Goal: Task Accomplishment & Management: Complete application form

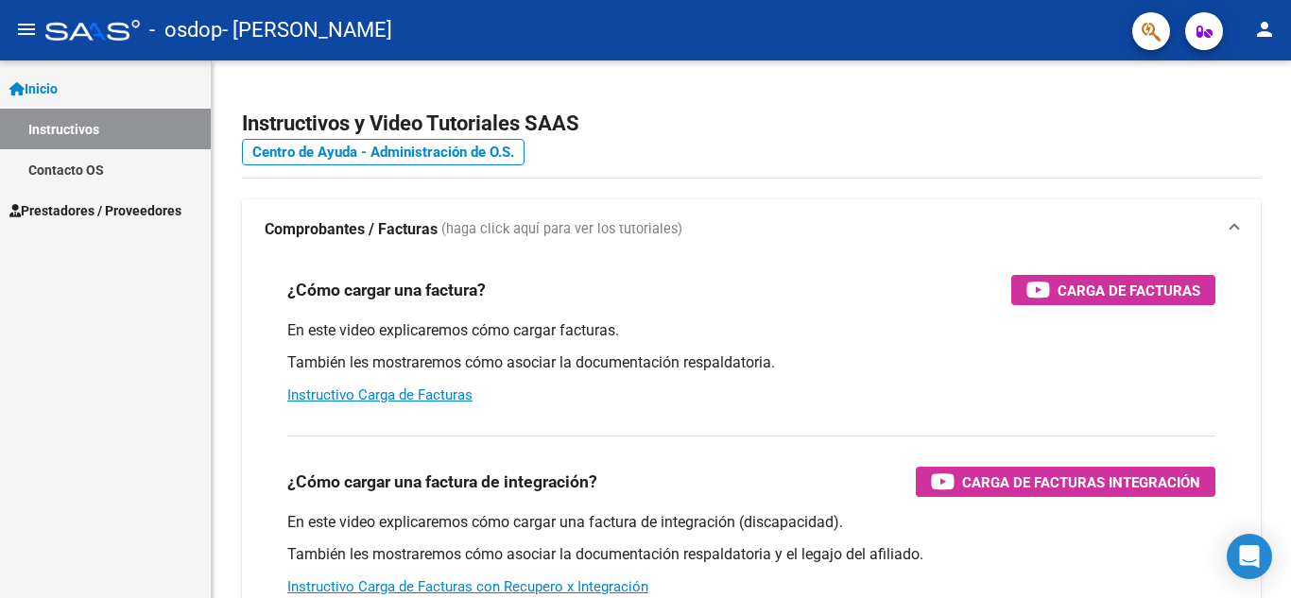
click at [87, 209] on span "Prestadores / Proveedores" at bounding box center [95, 210] width 172 height 21
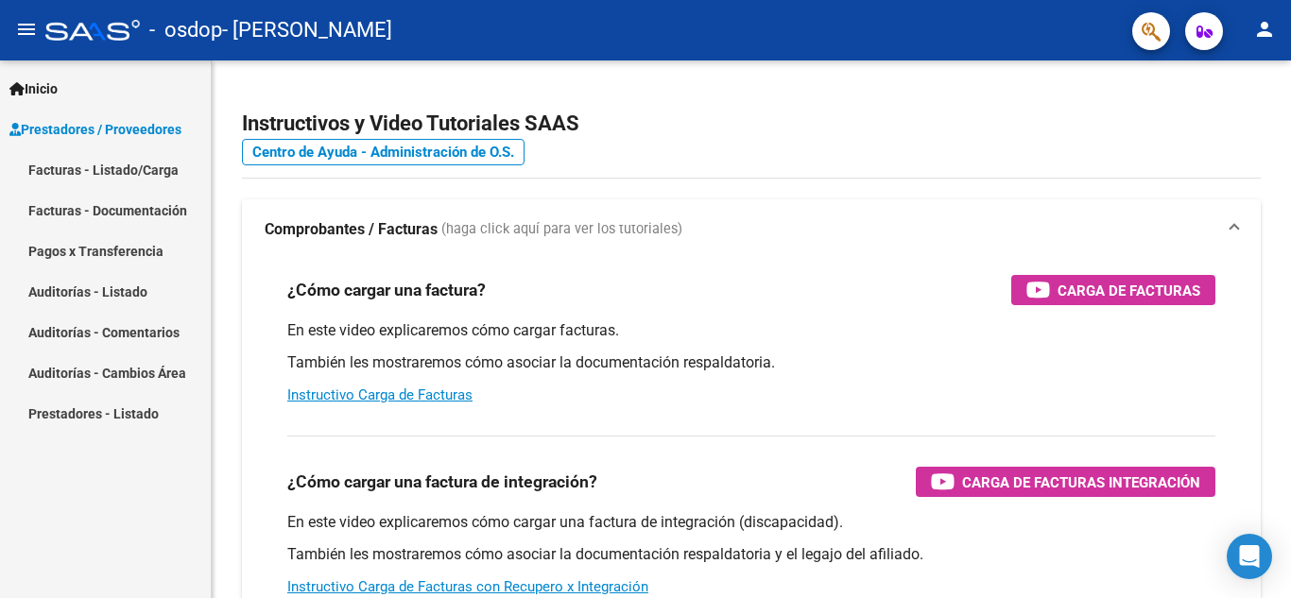
click at [103, 176] on link "Facturas - Listado/Carga" at bounding box center [105, 169] width 211 height 41
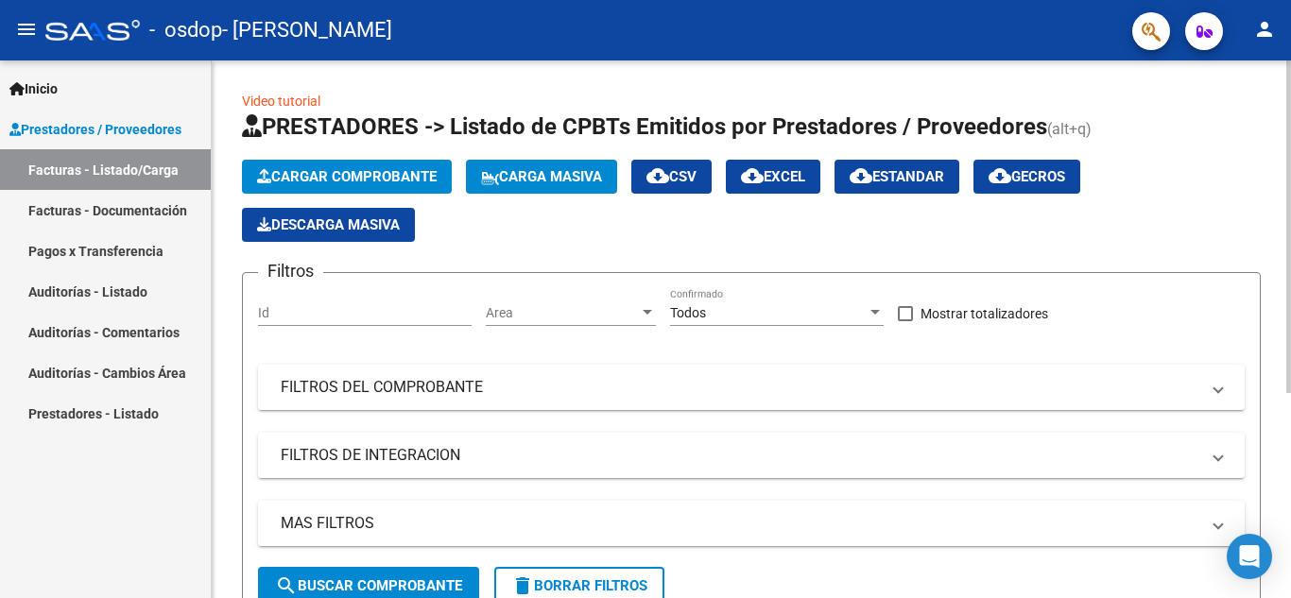
click at [287, 172] on span "Cargar Comprobante" at bounding box center [347, 176] width 180 height 17
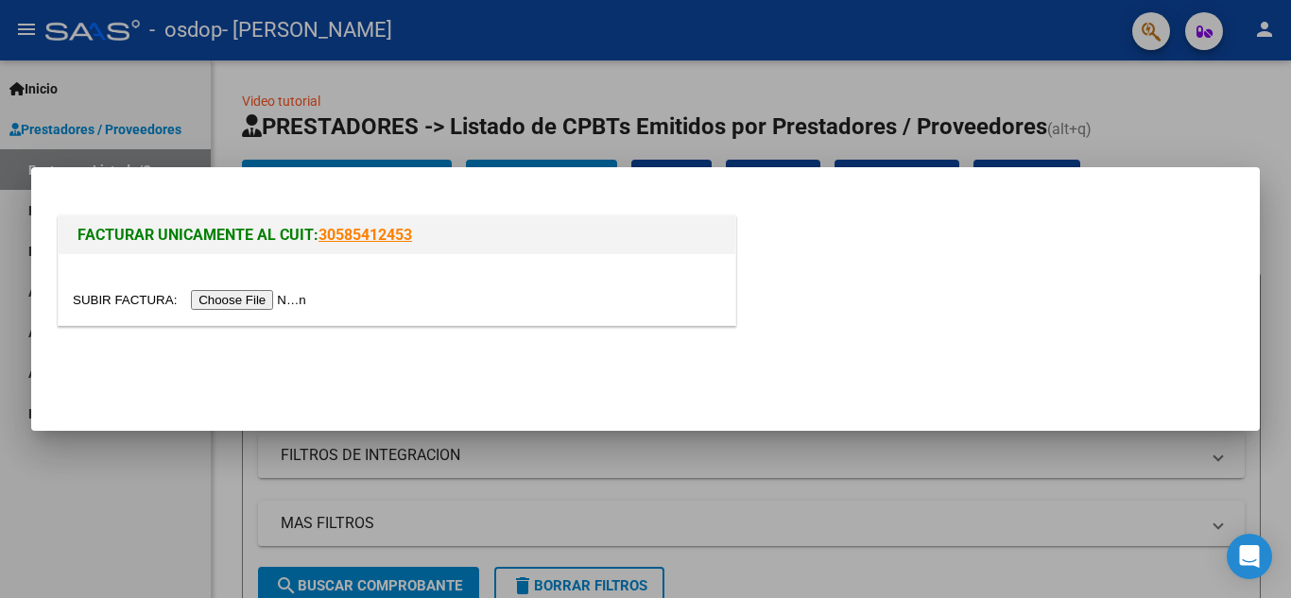
click at [276, 302] on input "file" at bounding box center [192, 300] width 239 height 20
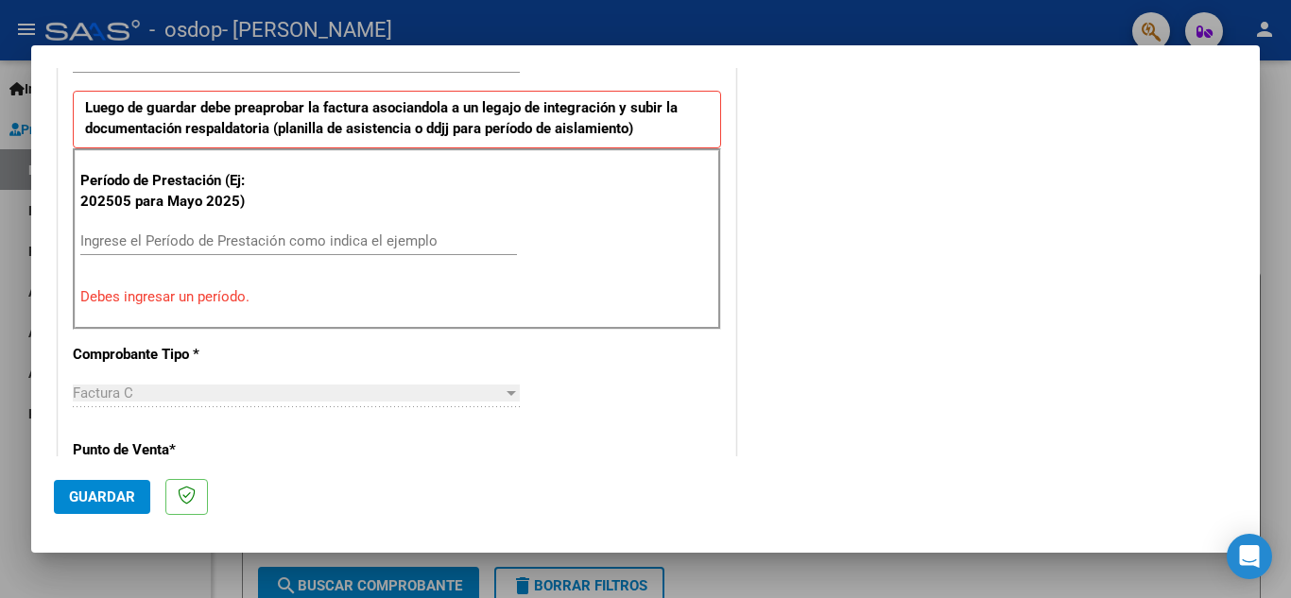
scroll to position [514, 0]
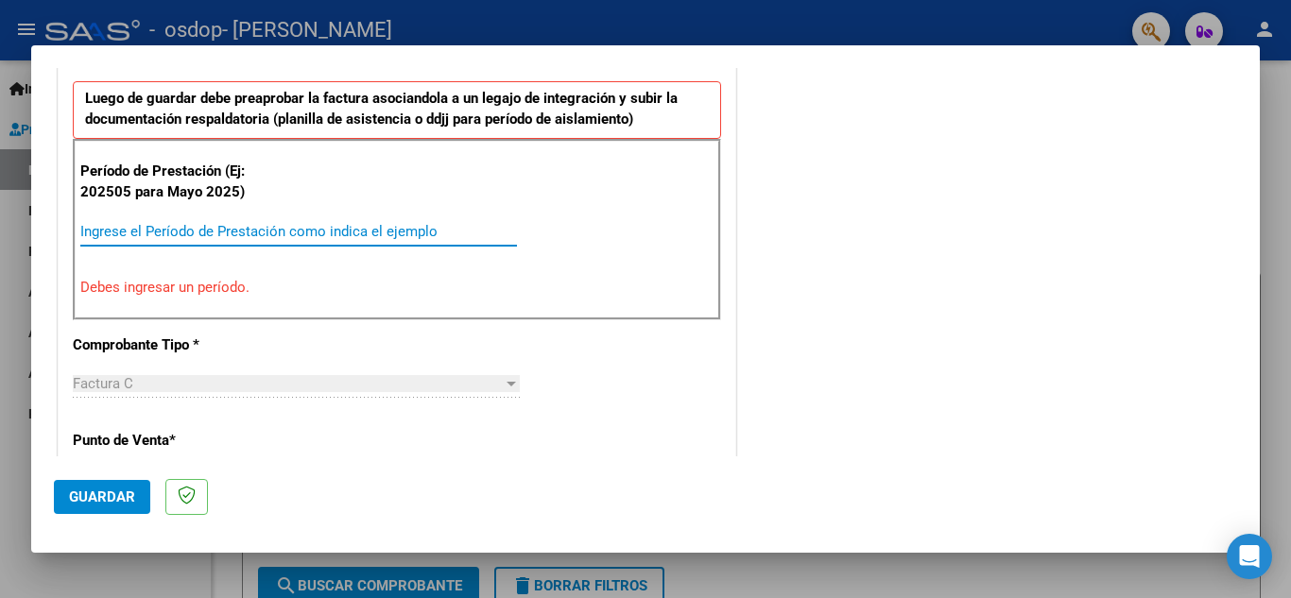
click at [199, 226] on input "Ingrese el Período de Prestación como indica el ejemplo" at bounding box center [298, 231] width 437 height 17
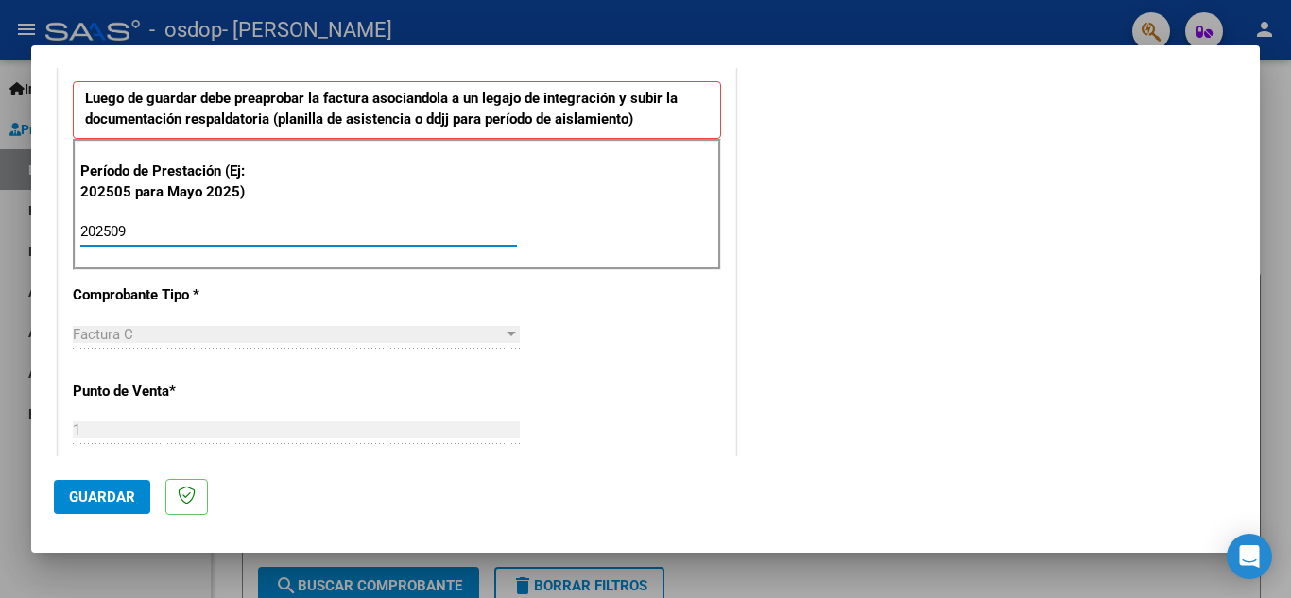
type input "202509"
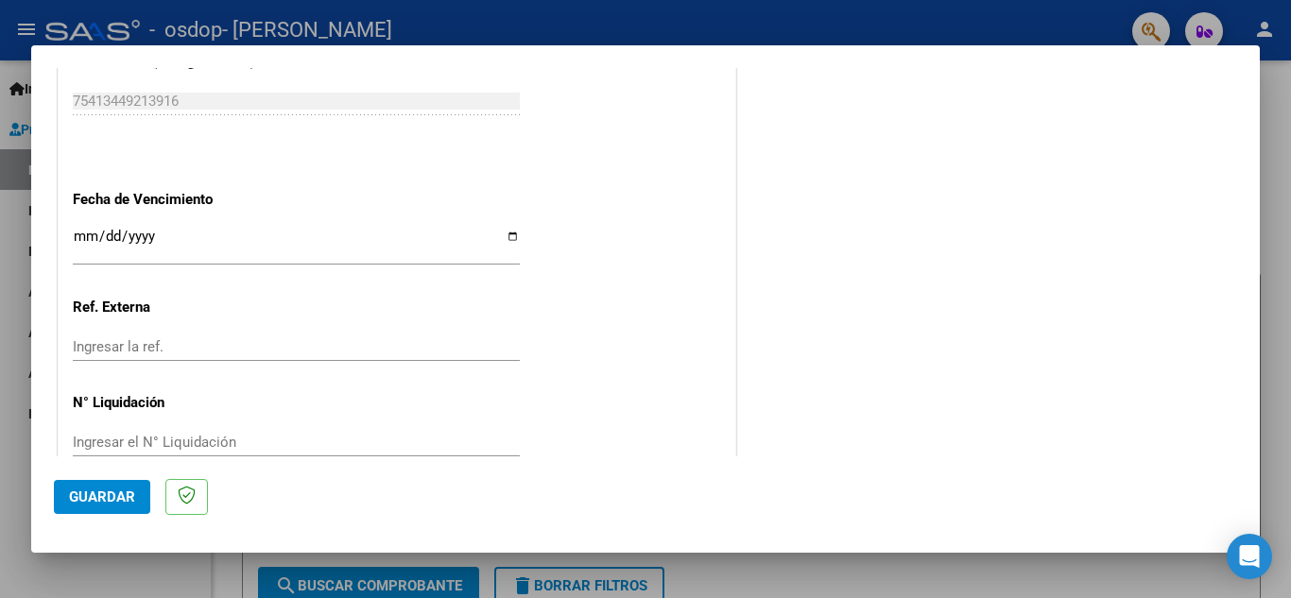
scroll to position [1275, 0]
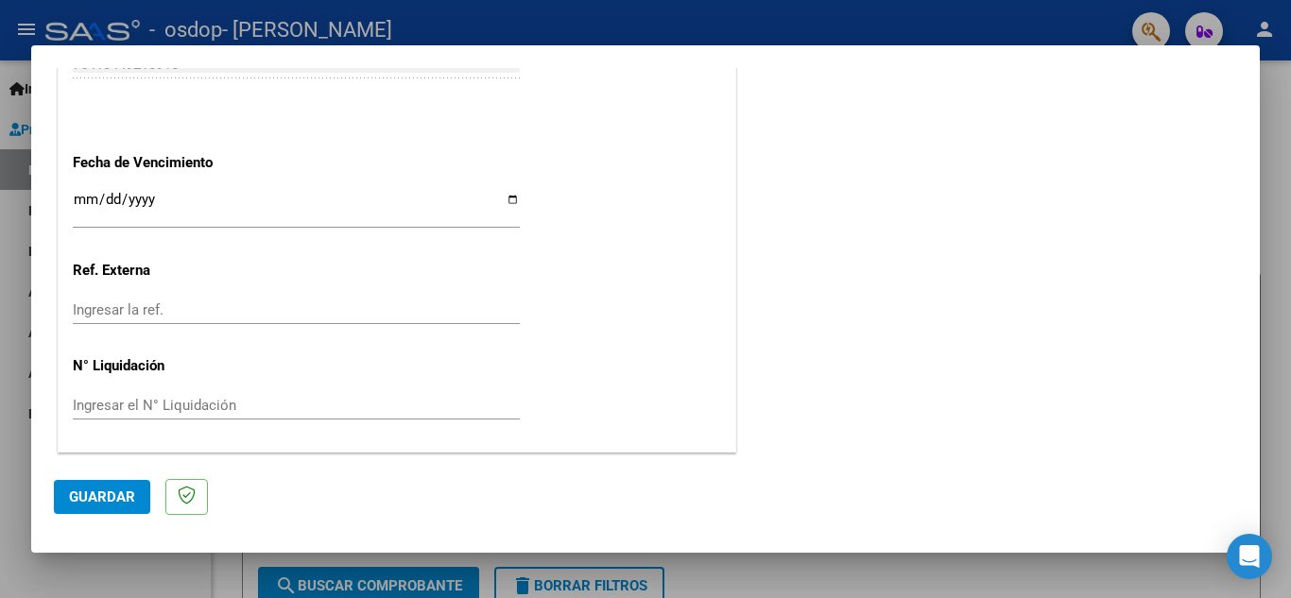
click at [80, 505] on span "Guardar" at bounding box center [102, 497] width 66 height 17
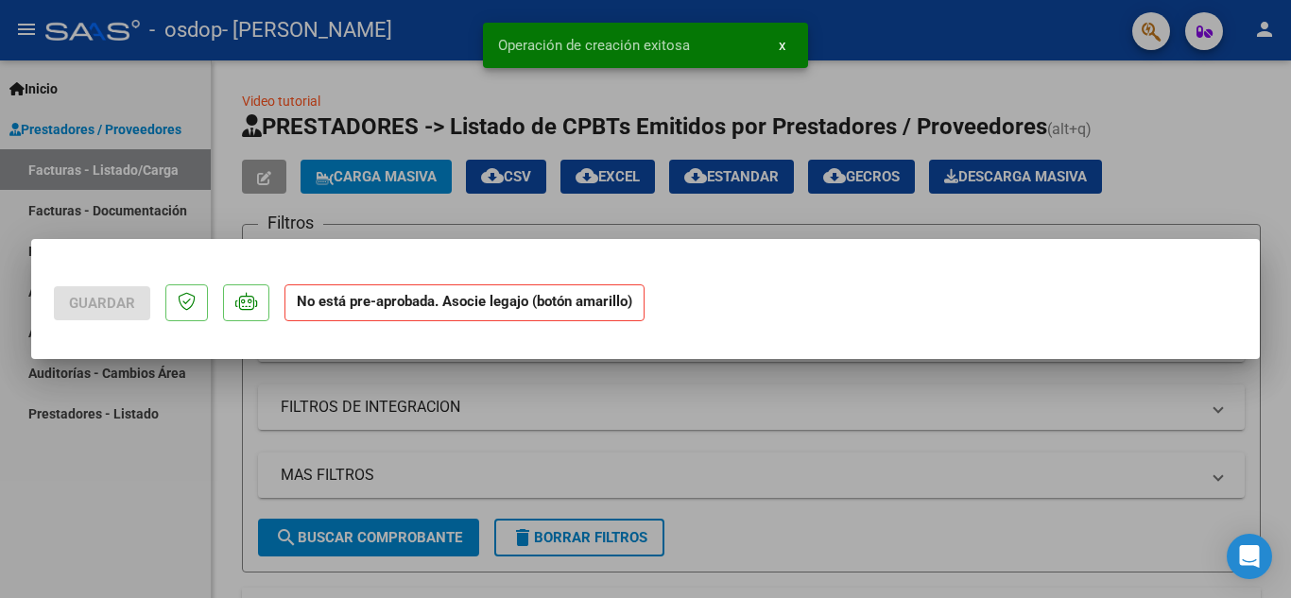
scroll to position [0, 0]
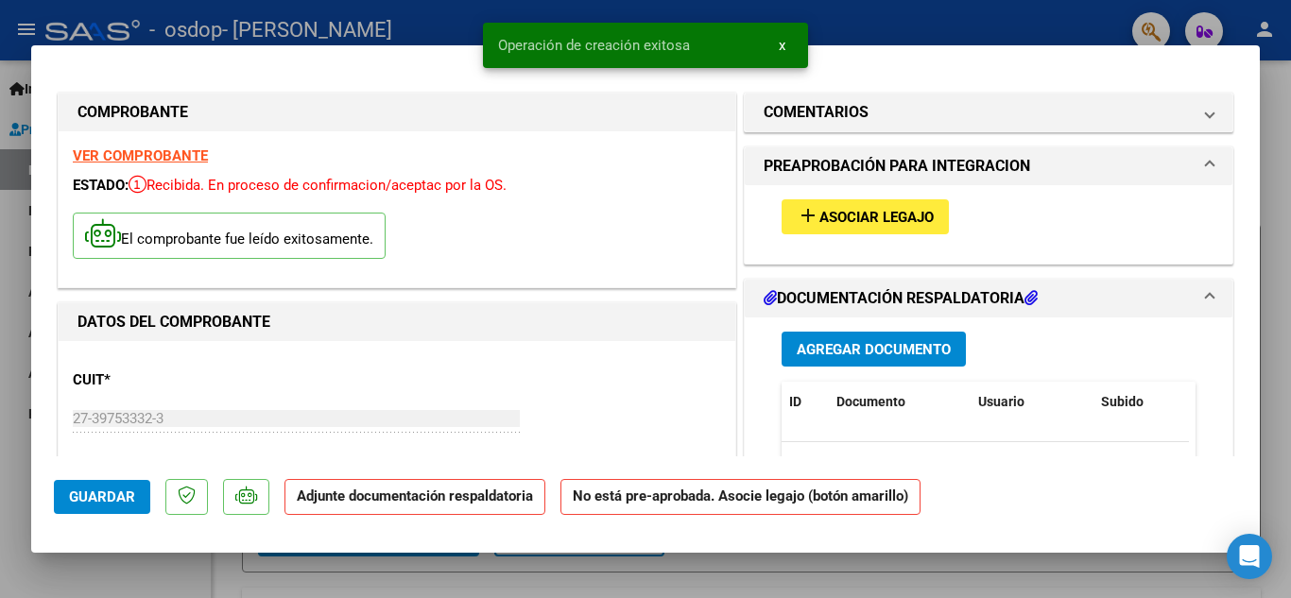
click at [806, 348] on span "Agregar Documento" at bounding box center [874, 349] width 154 height 17
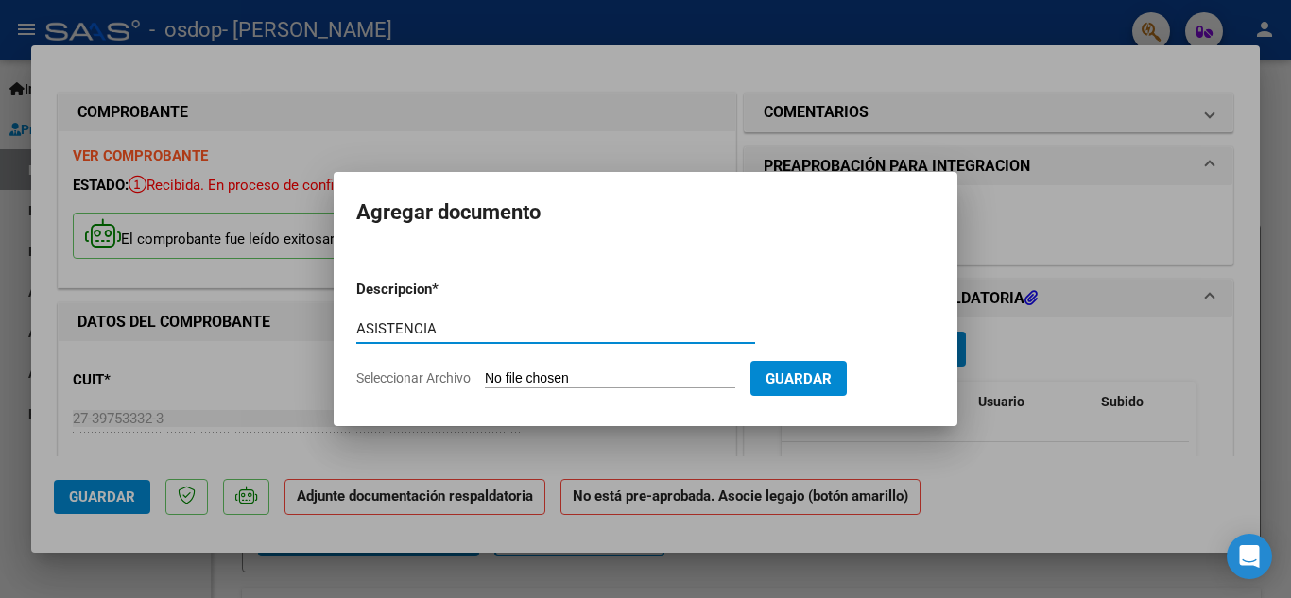
type input "ASISTENCIA"
click at [535, 376] on input "Seleccionar Archivo" at bounding box center [610, 380] width 250 height 18
type input "C:\fakepath\ASÍS [PERSON_NAME] 0925.pdf"
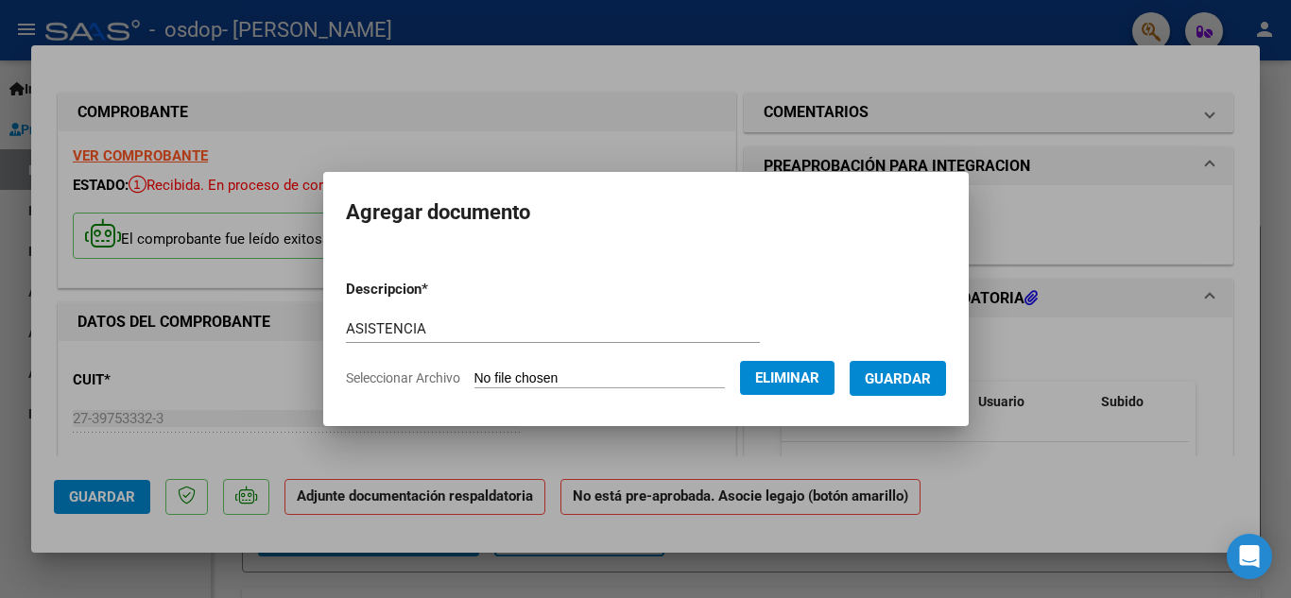
click at [894, 379] on span "Guardar" at bounding box center [898, 379] width 66 height 17
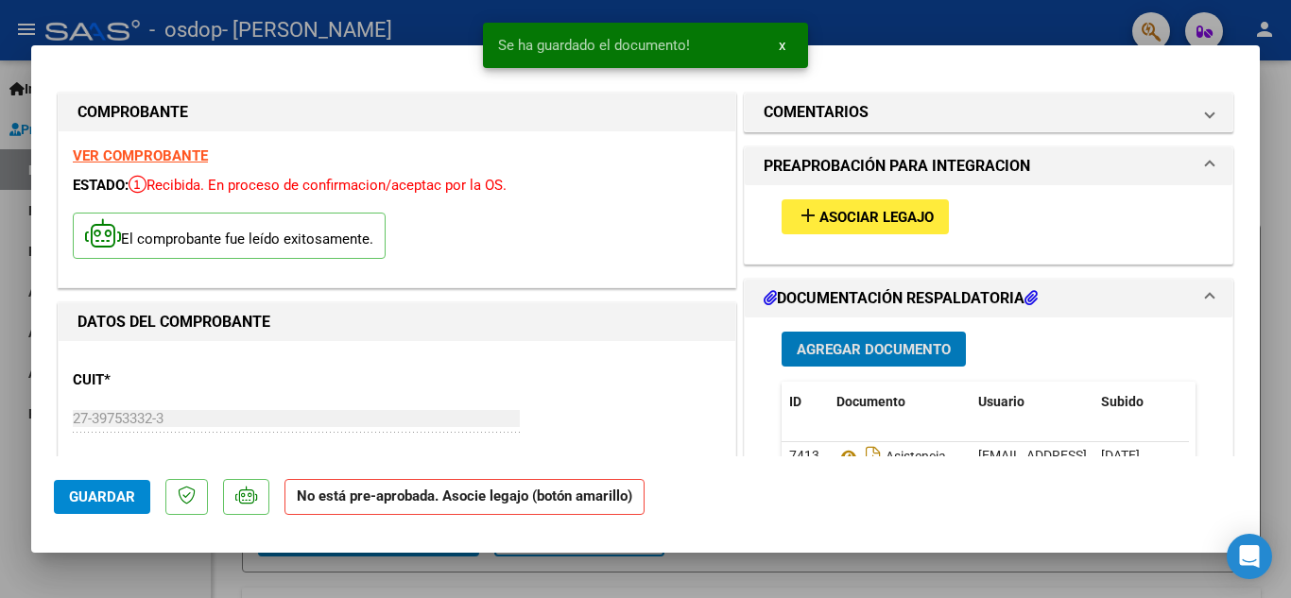
click at [868, 213] on span "Asociar Legajo" at bounding box center [877, 217] width 114 height 17
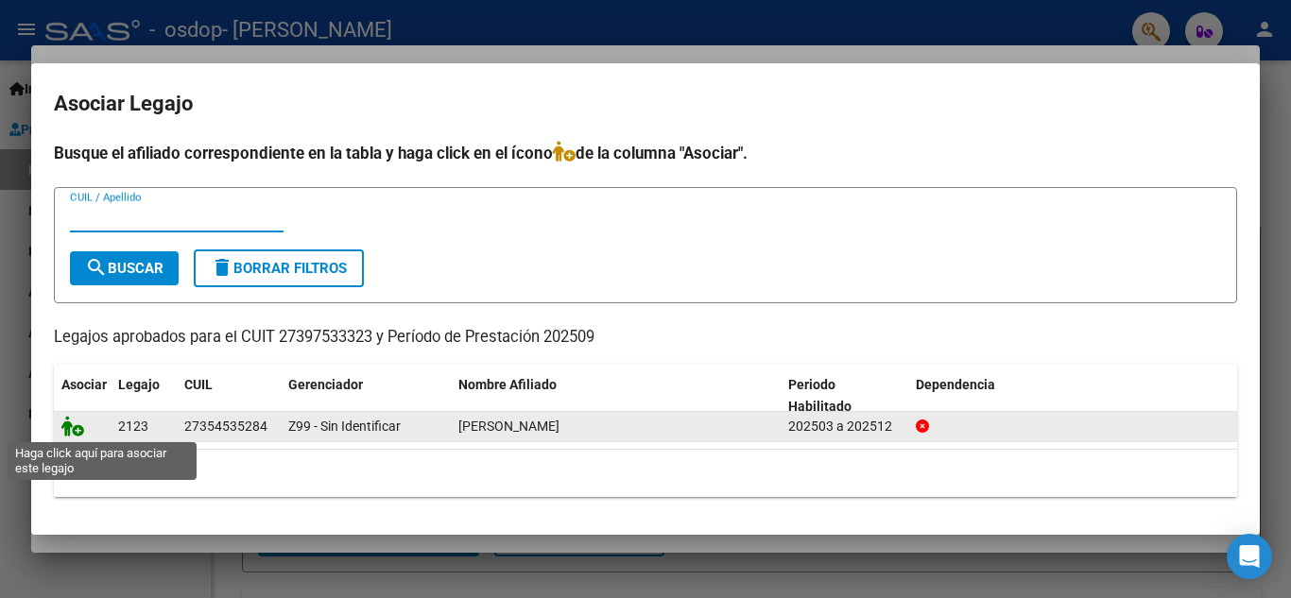
click at [77, 430] on icon at bounding box center [72, 426] width 23 height 21
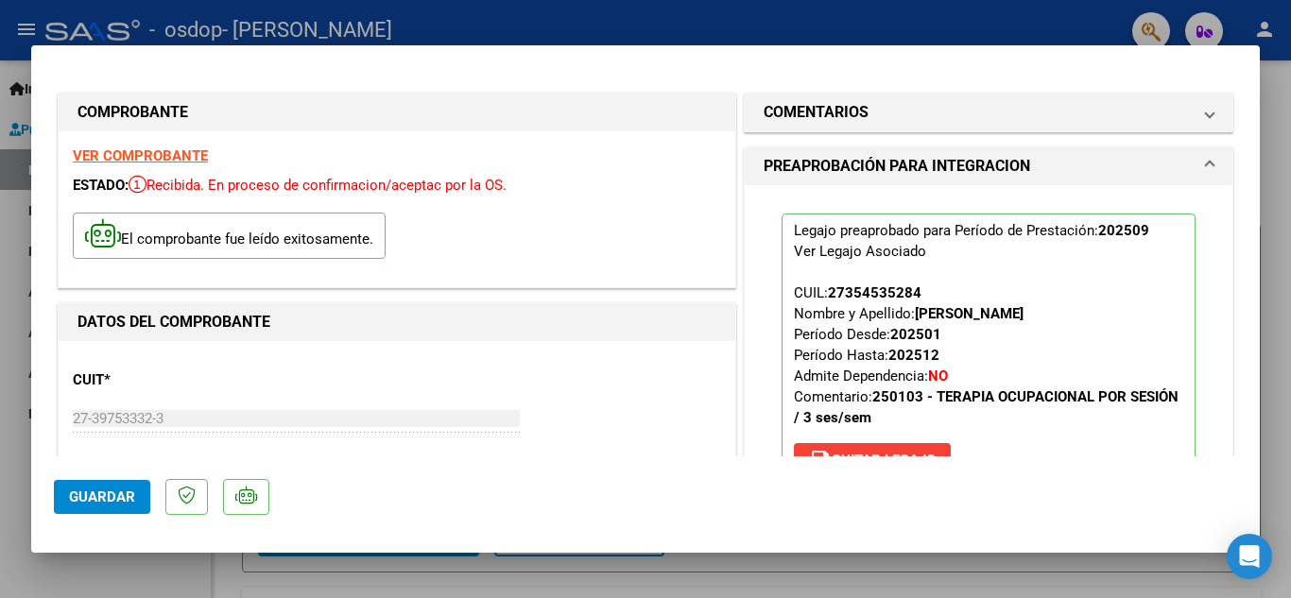
click at [792, 21] on div at bounding box center [645, 299] width 1291 height 598
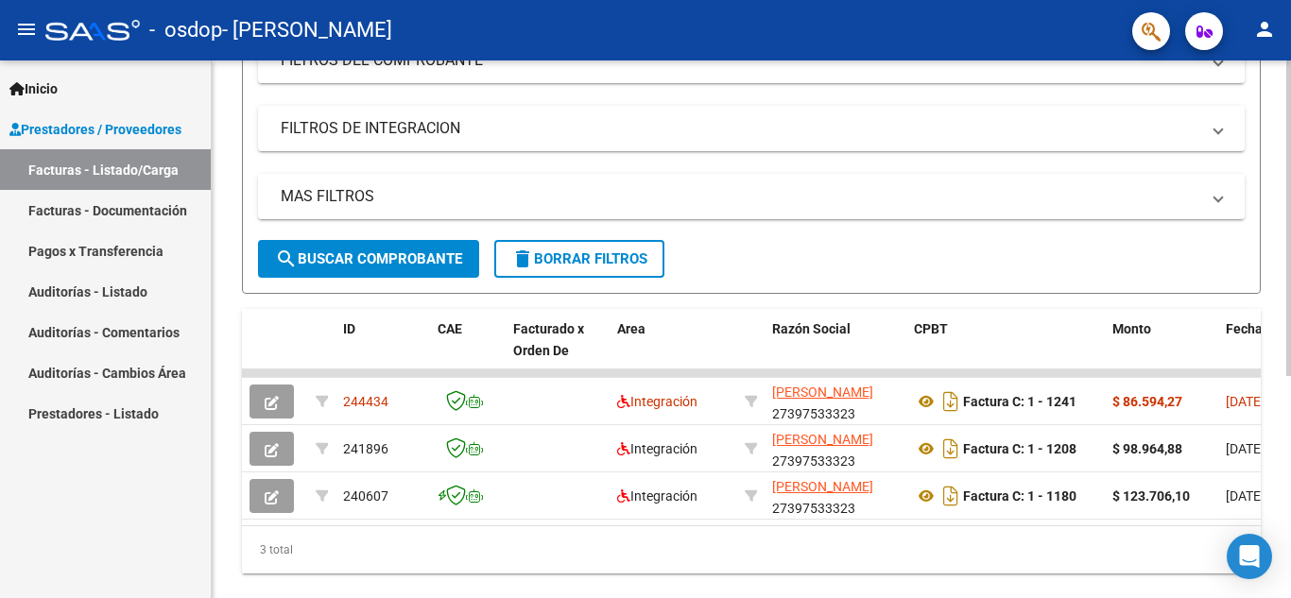
scroll to position [328, 0]
click at [1283, 314] on div "Video tutorial PRESTADORES -> Listado de CPBTs Emitidos por Prestadores / Prove…" at bounding box center [754, 182] width 1084 height 901
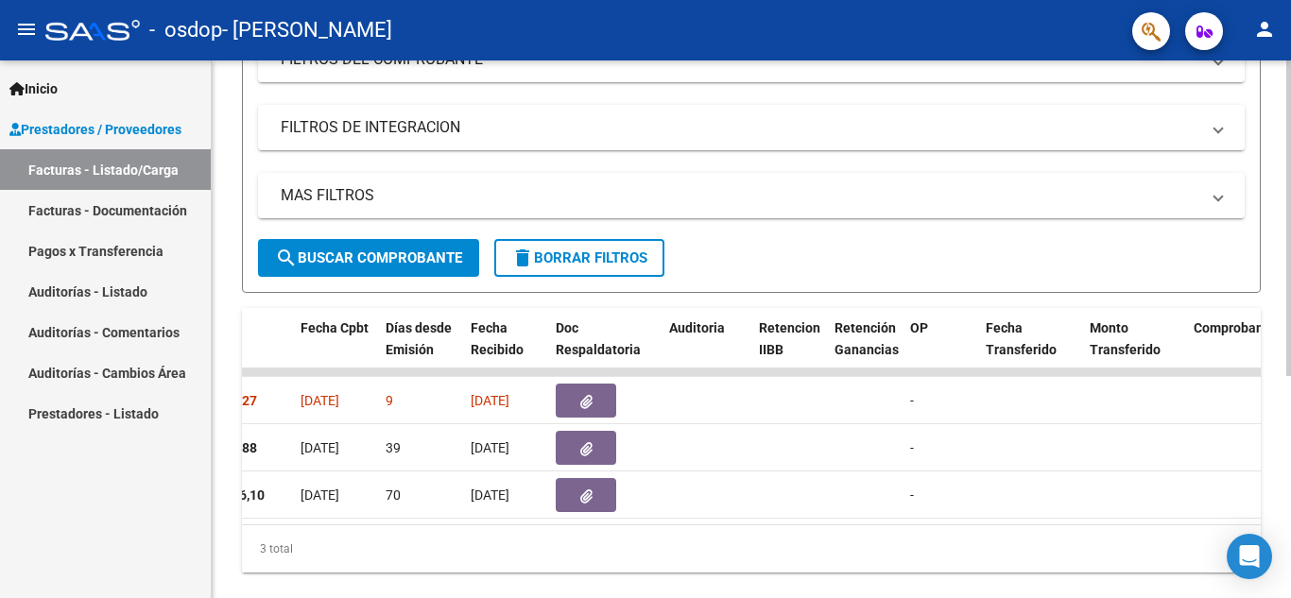
scroll to position [0, 906]
